Goal: Communication & Community: Share content

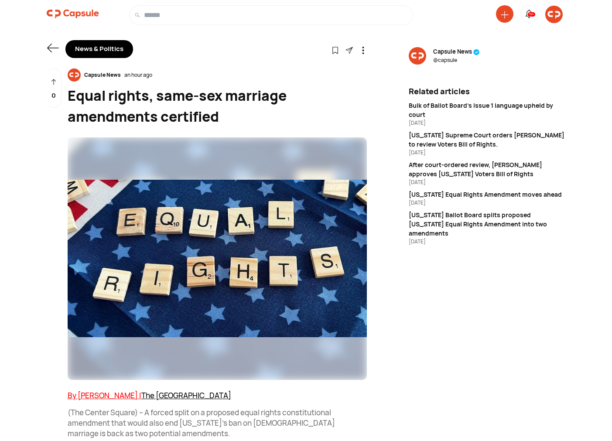
scroll to position [242, 0]
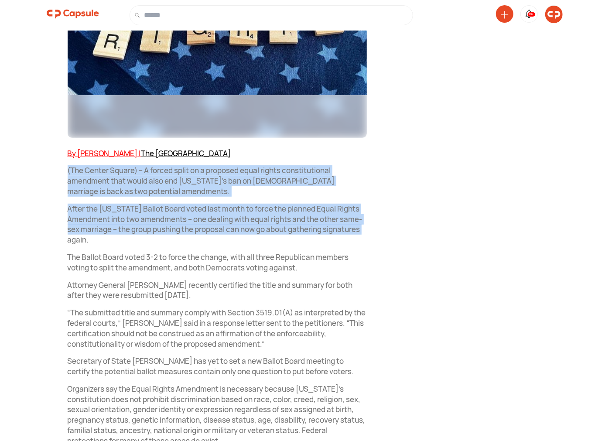
click at [557, 16] on img at bounding box center [553, 14] width 17 height 17
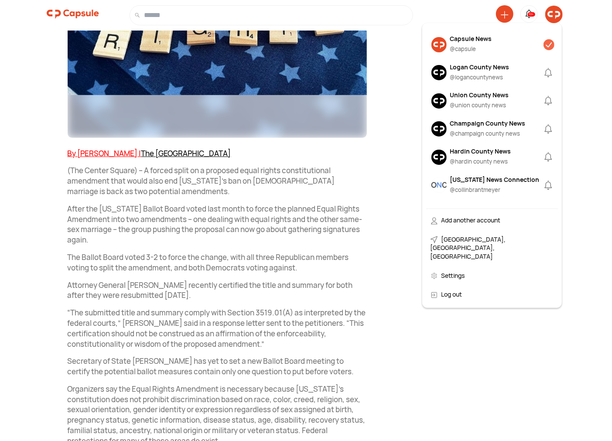
click at [473, 72] on div "Logan County News @ logancountynews" at bounding box center [479, 72] width 59 height 21
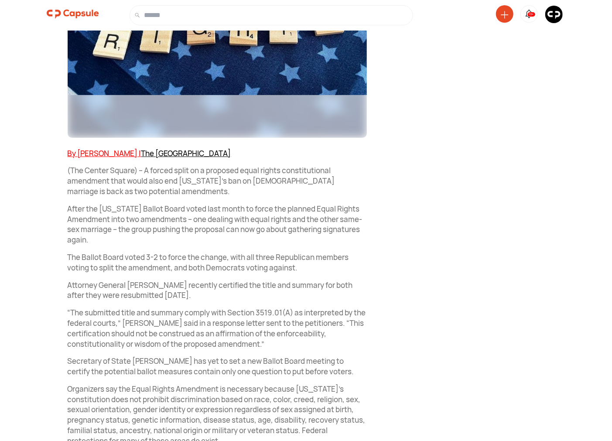
click at [551, 21] on img at bounding box center [553, 14] width 17 height 17
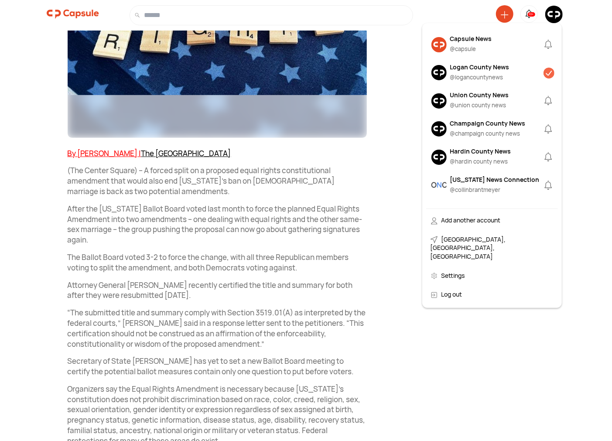
click at [464, 68] on div "Logan County News" at bounding box center [479, 66] width 59 height 9
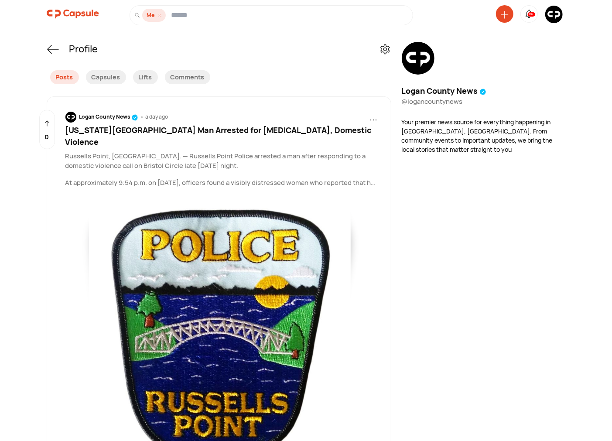
click at [503, 16] on icon at bounding box center [505, 15] width 8 height 8
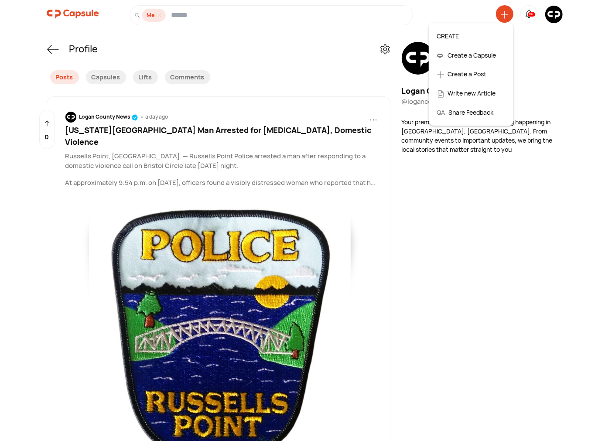
click at [455, 77] on div "Create a Post" at bounding box center [471, 74] width 77 height 19
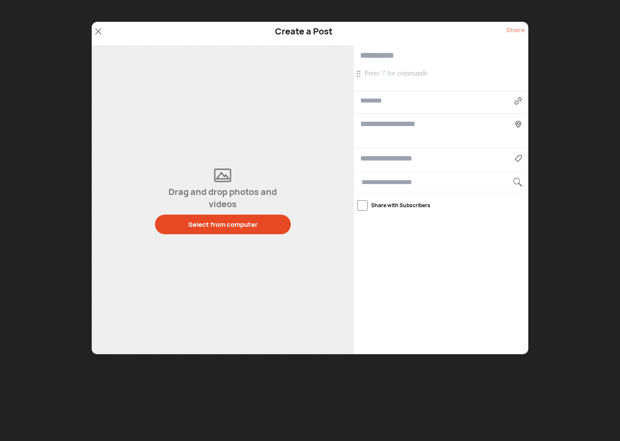
click at [405, 75] on p at bounding box center [441, 74] width 155 height 10
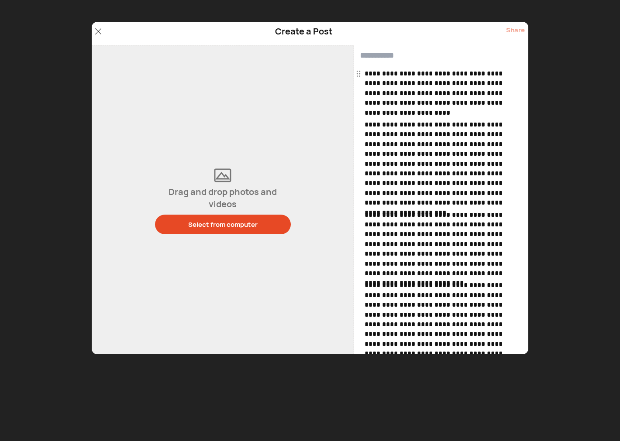
click at [385, 58] on input "text" at bounding box center [440, 55] width 175 height 21
paste input "**********"
type input "**********"
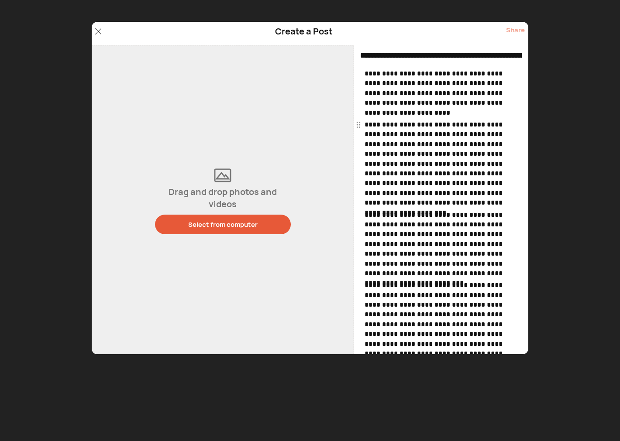
click at [204, 221] on div "Select from computer" at bounding box center [222, 224] width 69 height 9
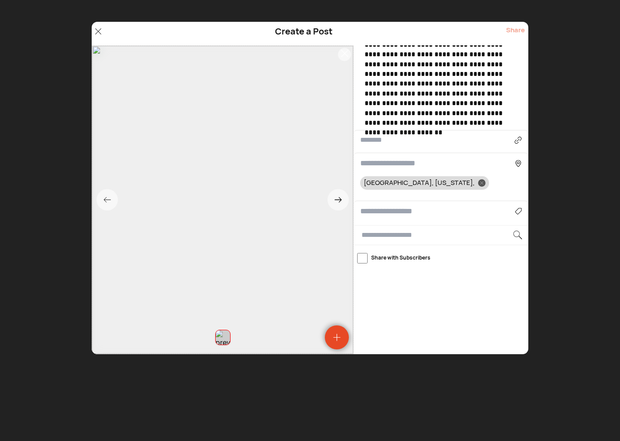
scroll to position [333, 0]
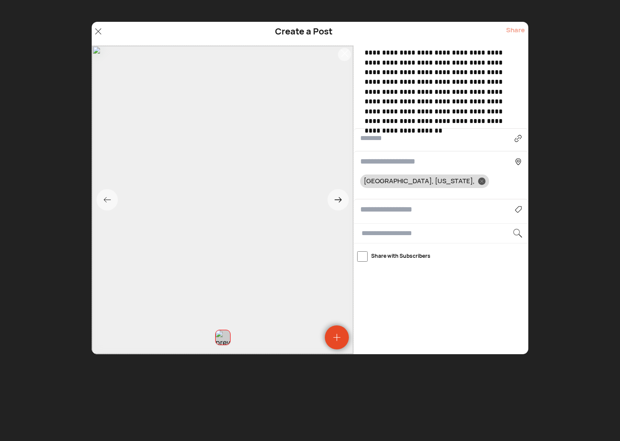
click at [413, 208] on div "Agriculture Art, Music & Events Business & Finance Cars & Motorcycles Community…" at bounding box center [440, 209] width 175 height 21
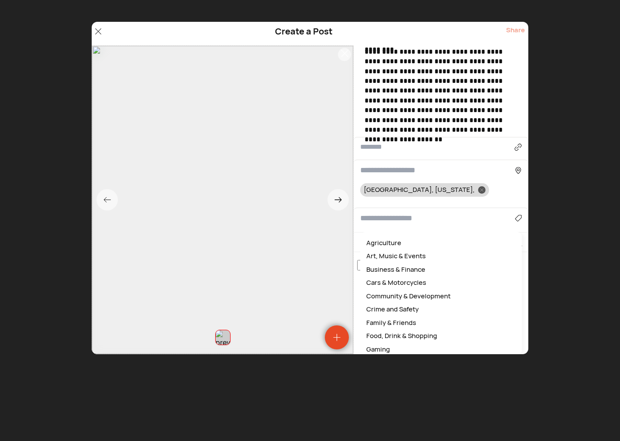
scroll to position [324, 0]
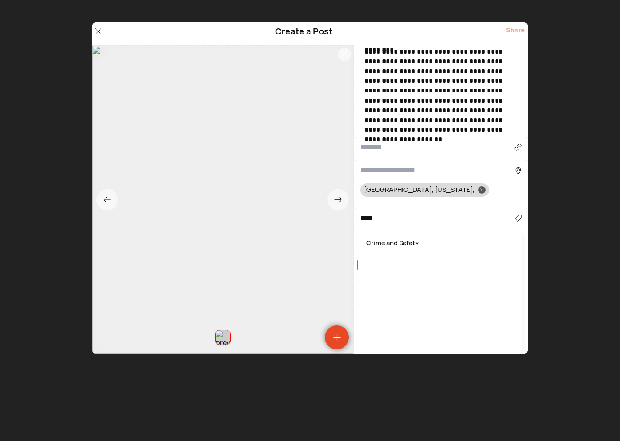
click at [412, 240] on div "Crime and Safety" at bounding box center [440, 244] width 153 height 14
type input "**********"
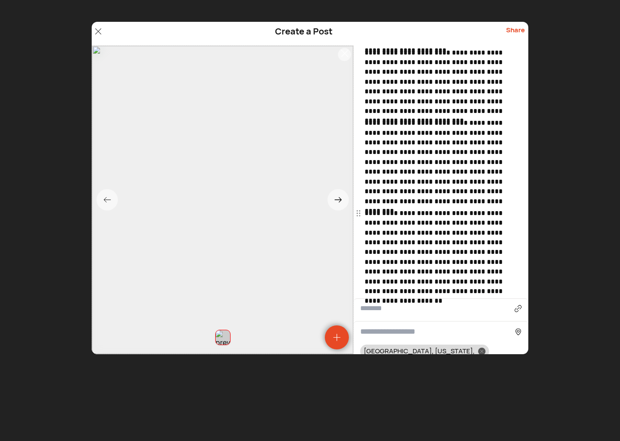
click at [426, 243] on p "**********" at bounding box center [441, 253] width 155 height 88
click at [377, 252] on p "**********" at bounding box center [441, 253] width 155 height 88
click at [0, 0] on span "*" at bounding box center [0, 0] width 0 height 0
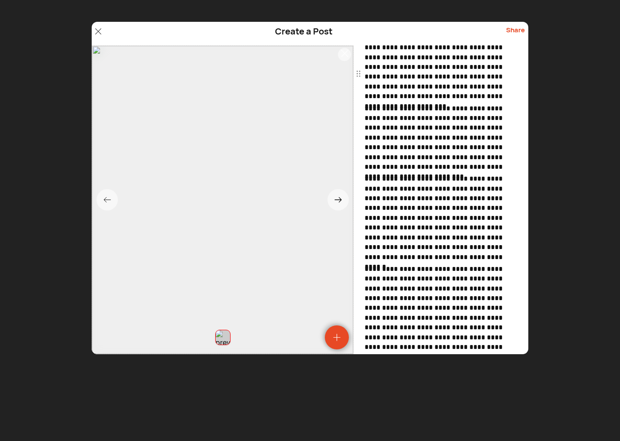
scroll to position [0, 0]
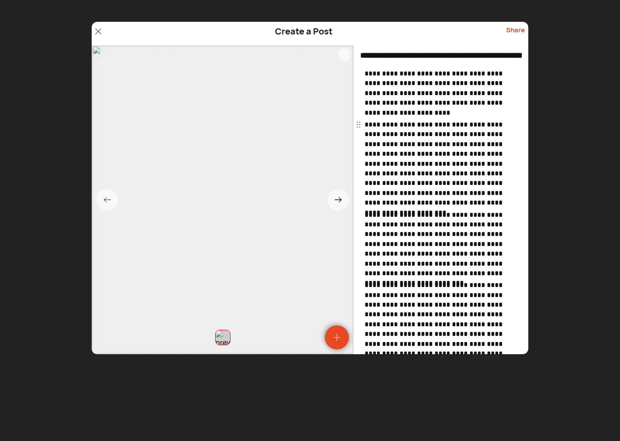
click at [0, 0] on span at bounding box center [0, 0] width 0 height 0
click at [0, 0] on span "*" at bounding box center [0, 0] width 0 height 0
click at [518, 30] on div "Share" at bounding box center [515, 33] width 19 height 17
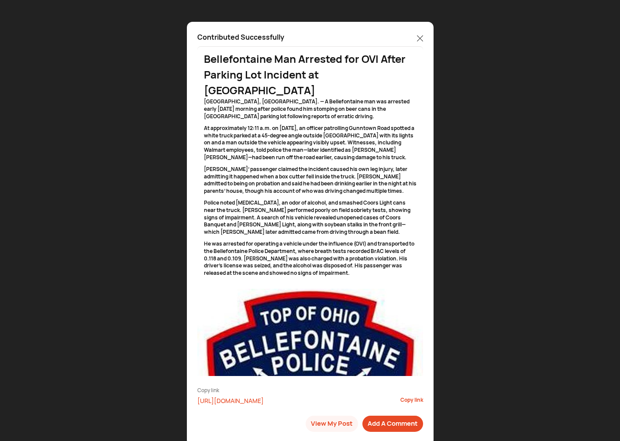
click at [420, 37] on icon at bounding box center [420, 38] width 6 height 6
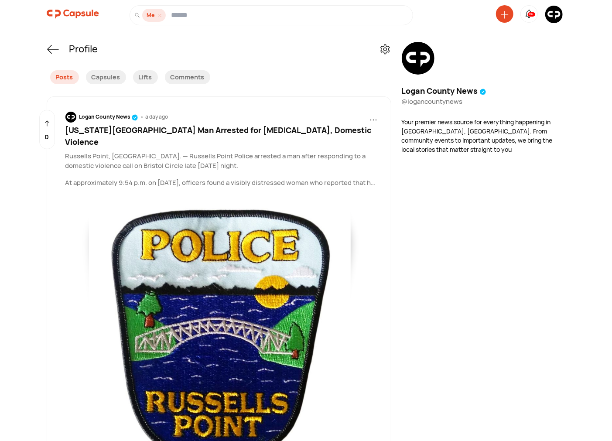
click at [503, 17] on icon at bounding box center [505, 15] width 8 height 8
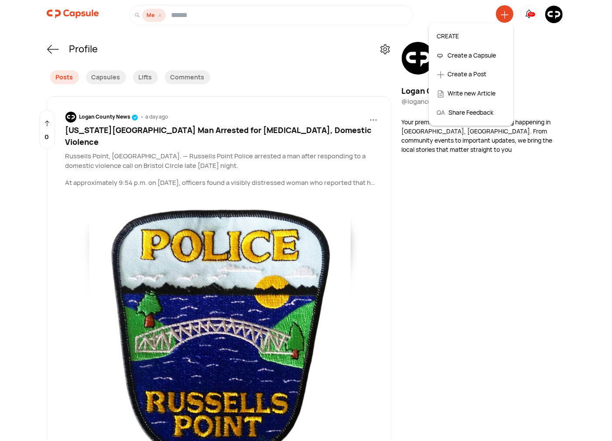
click at [472, 72] on div "Create a Post" at bounding box center [471, 74] width 77 height 19
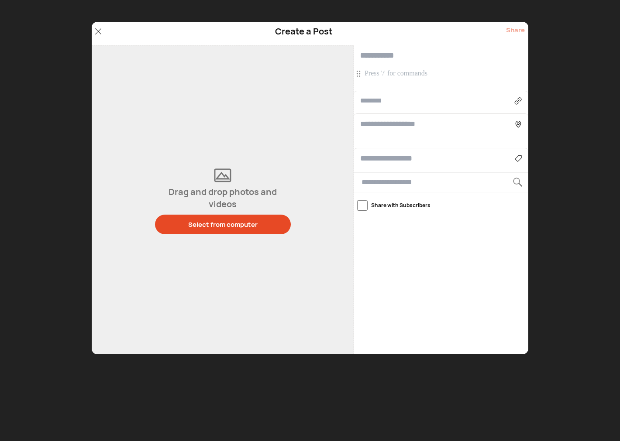
click at [420, 80] on div at bounding box center [441, 80] width 155 height 22
click at [417, 75] on p at bounding box center [441, 74] width 155 height 10
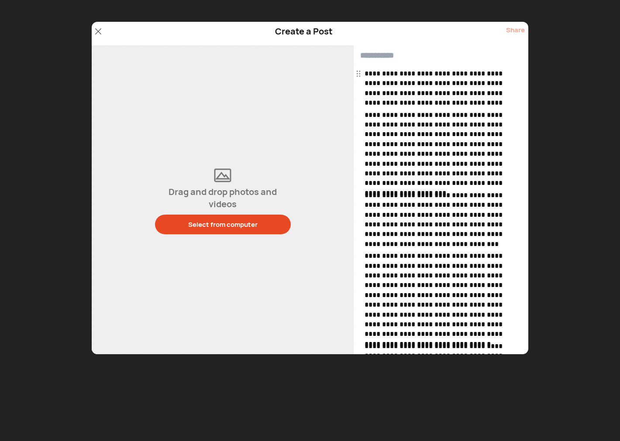
click at [388, 58] on input "text" at bounding box center [440, 55] width 175 height 21
paste input "**********"
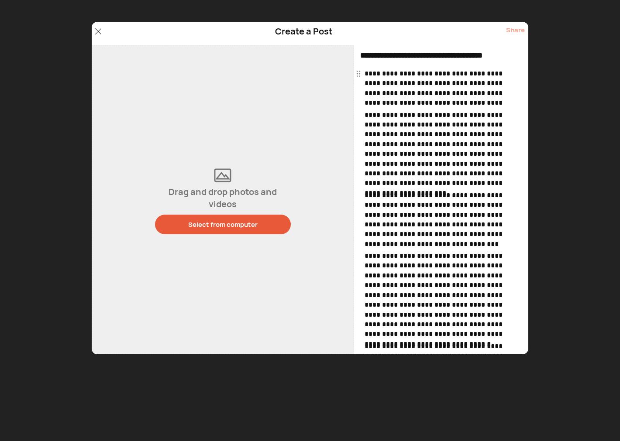
type input "**********"
click at [216, 229] on div "Select from computer" at bounding box center [222, 224] width 69 height 9
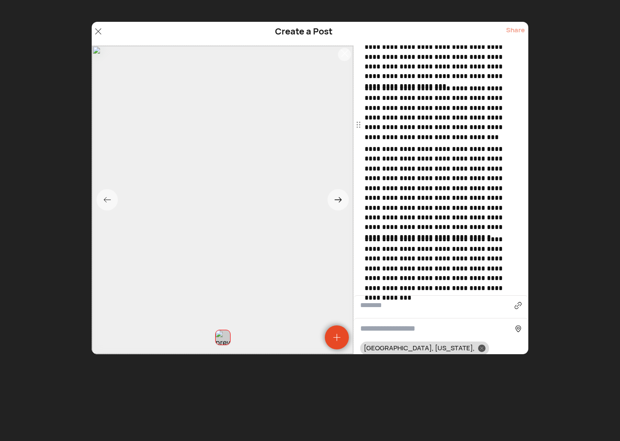
scroll to position [274, 0]
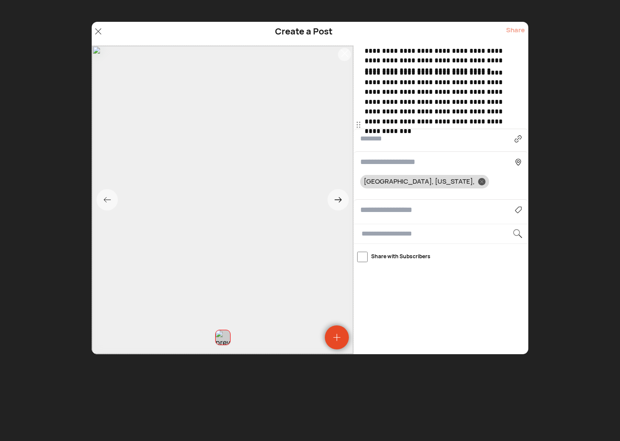
click at [390, 207] on div "Agriculture Art, Music & Events Business & Finance Cars & Motorcycles Community…" at bounding box center [440, 209] width 175 height 21
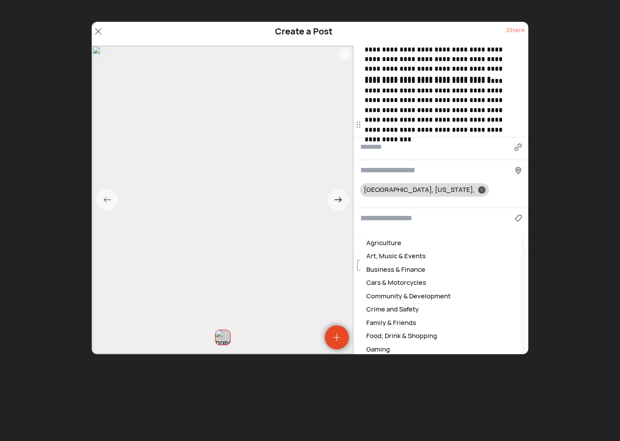
scroll to position [265, 0]
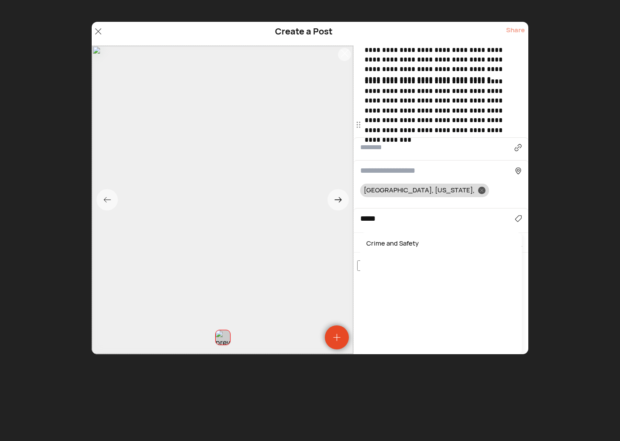
click at [390, 240] on div "Crime and Safety" at bounding box center [440, 244] width 153 height 14
type input "**********"
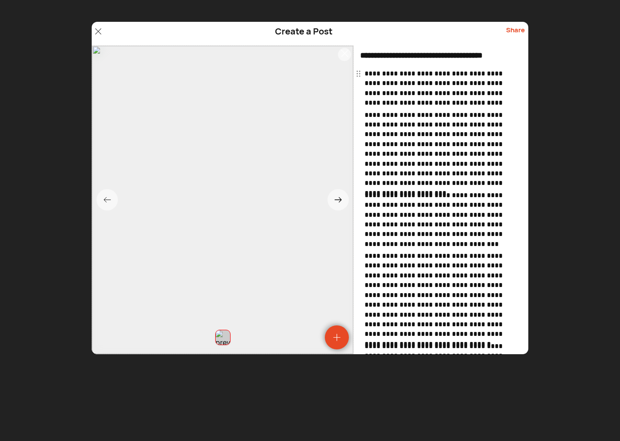
click at [0, 0] on span "*" at bounding box center [0, 0] width 0 height 0
click at [0, 0] on span "*********" at bounding box center [0, 0] width 0 height 0
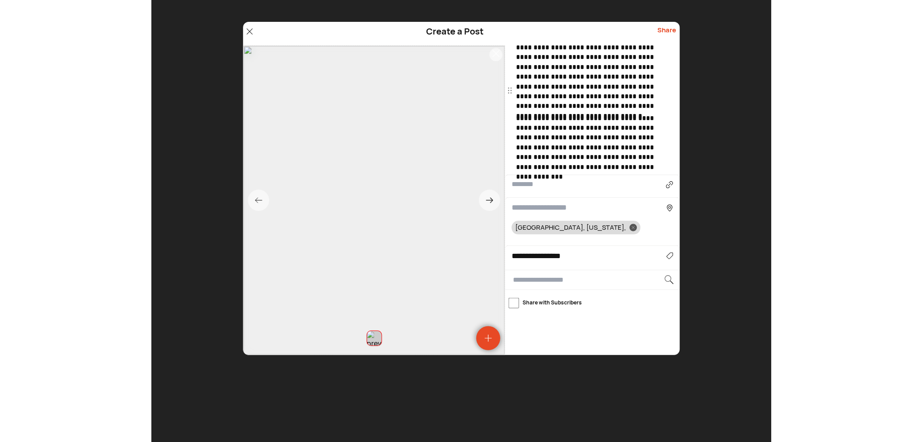
scroll to position [274, 0]
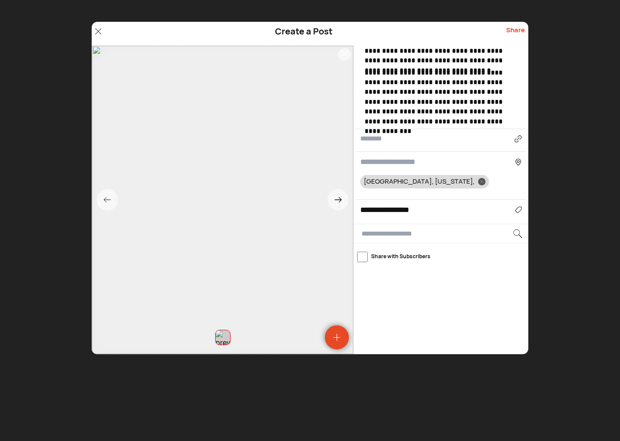
click at [518, 29] on div "Share" at bounding box center [515, 33] width 19 height 17
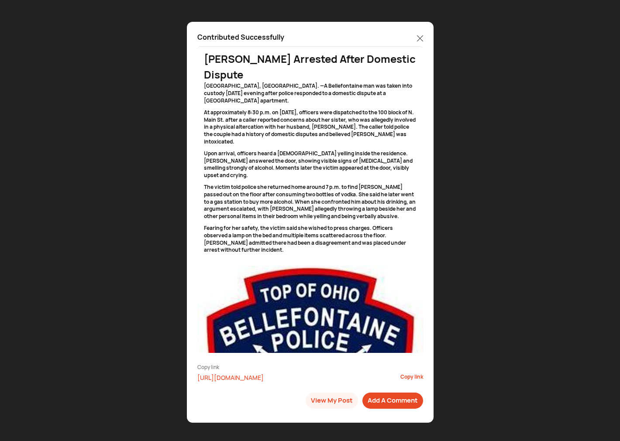
click at [421, 39] on icon at bounding box center [420, 38] width 6 height 6
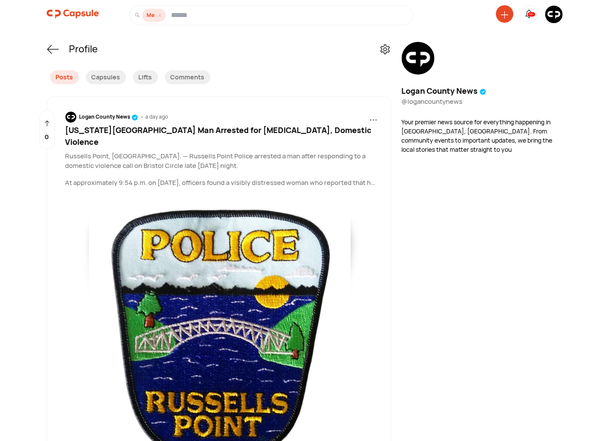
click at [556, 11] on img at bounding box center [553, 14] width 17 height 17
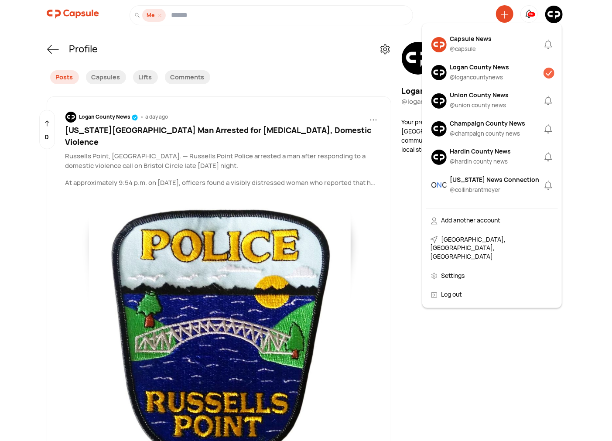
click at [467, 98] on div "Union County News" at bounding box center [479, 94] width 59 height 9
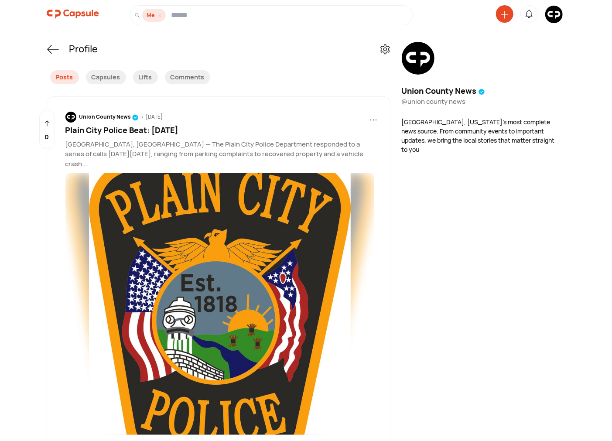
click at [506, 14] on icon at bounding box center [504, 14] width 7 height 7
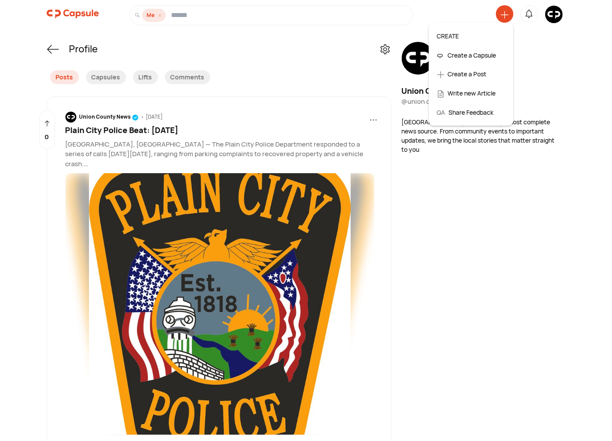
click at [466, 72] on div "Create a Post" at bounding box center [471, 74] width 77 height 19
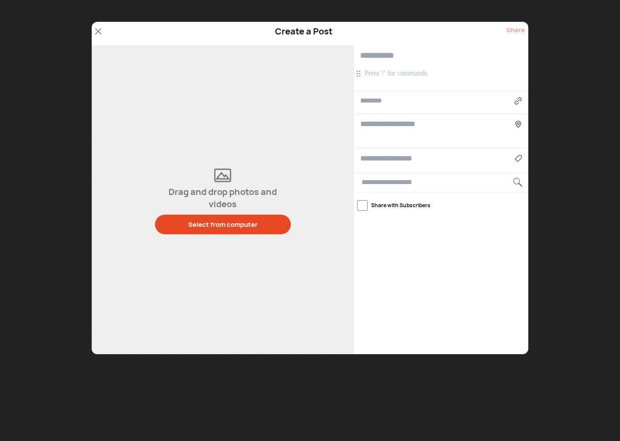
click at [100, 29] on icon at bounding box center [98, 31] width 6 height 6
